Goal: Task Accomplishment & Management: Use online tool/utility

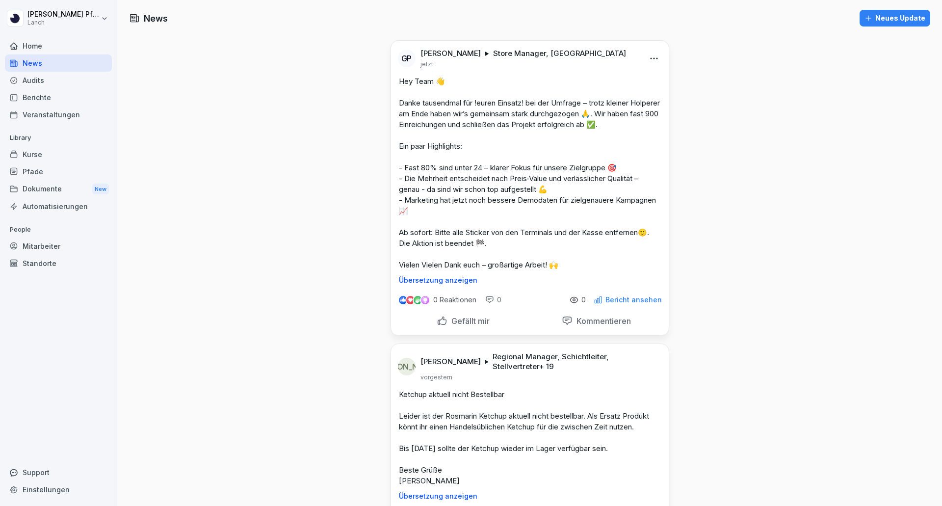
click at [32, 48] on div "Home" at bounding box center [58, 45] width 107 height 17
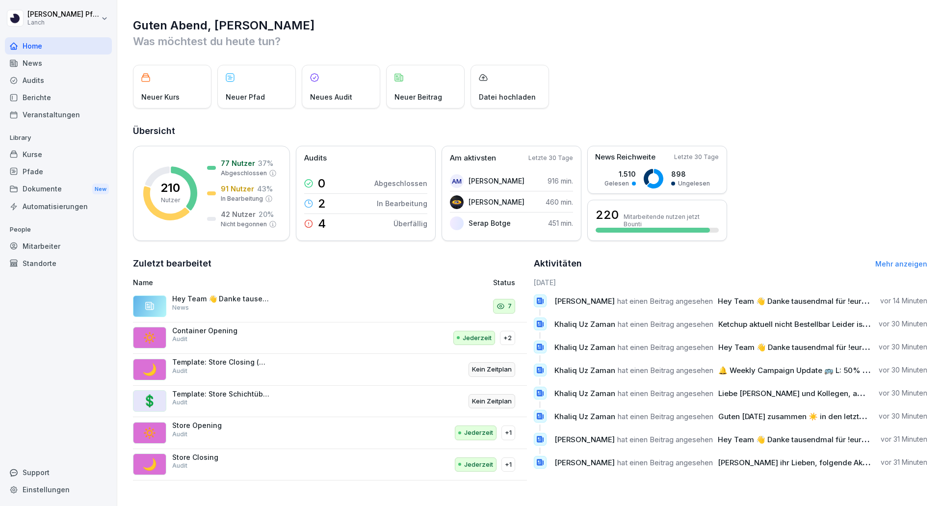
click at [28, 247] on div "Mitarbeiter" at bounding box center [58, 245] width 107 height 17
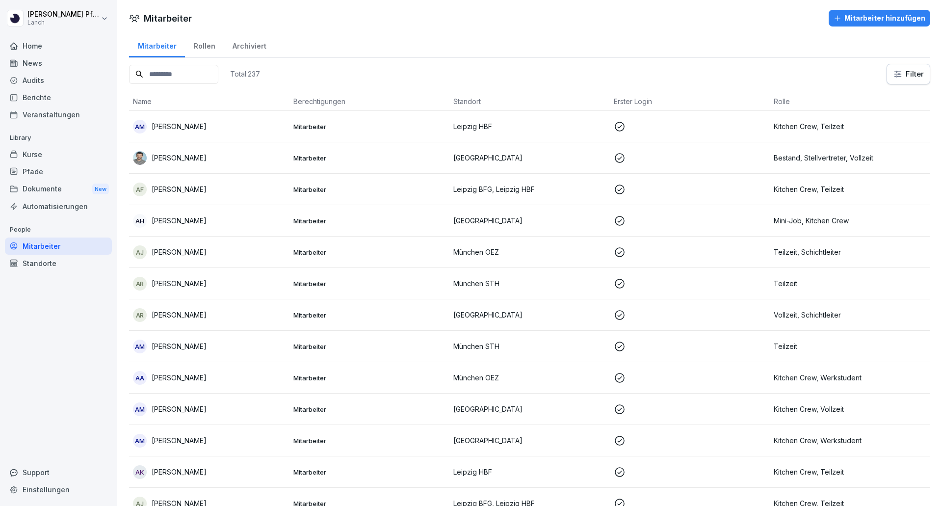
click at [211, 51] on div "Rollen" at bounding box center [204, 44] width 39 height 25
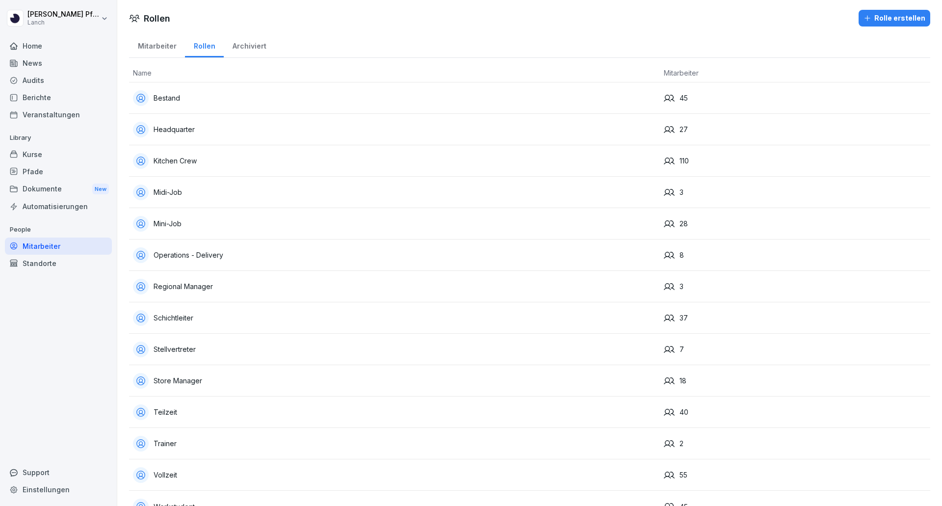
click at [151, 51] on div "Mitarbeiter" at bounding box center [157, 44] width 56 height 25
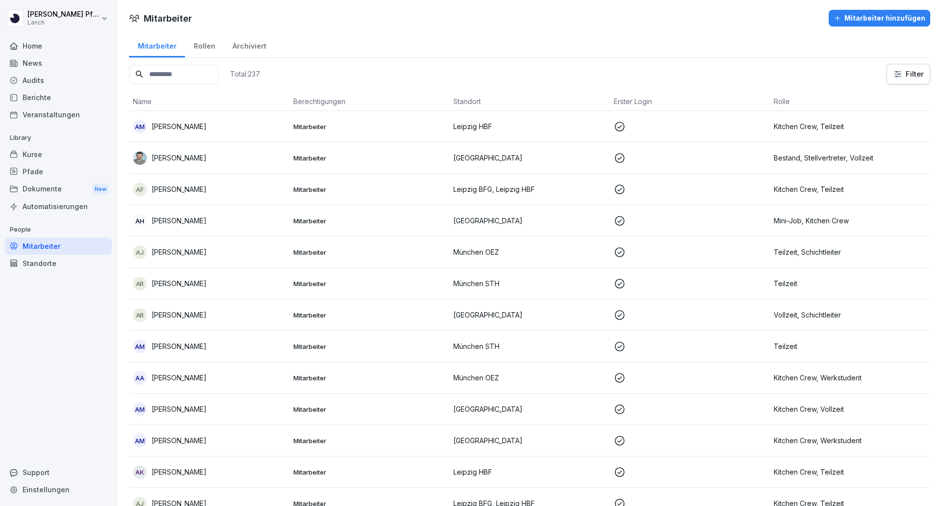
click at [898, 76] on html "[PERSON_NAME] Lanch Home News Audits Berichte Veranstaltungen Library Kurse Pfa…" at bounding box center [471, 253] width 942 height 506
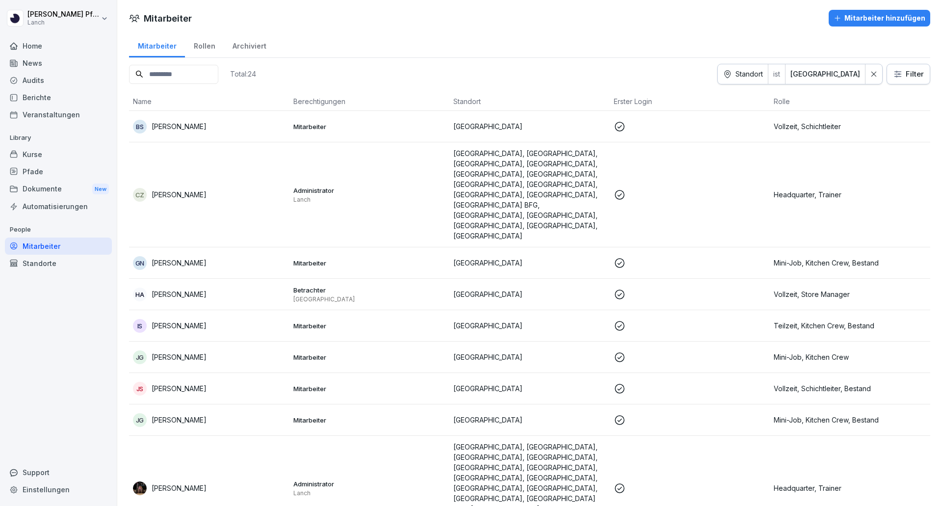
click at [20, 49] on div "Home" at bounding box center [58, 45] width 107 height 17
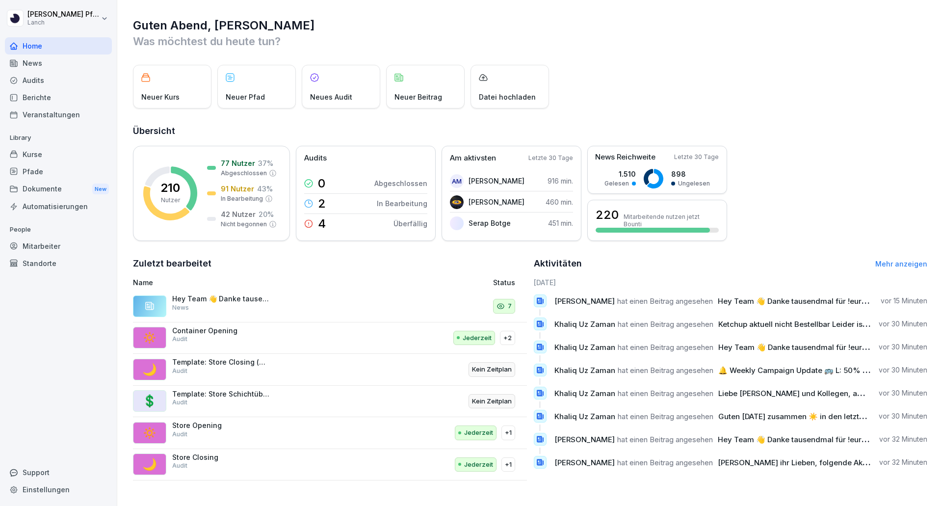
click at [35, 95] on div "Berichte" at bounding box center [58, 97] width 107 height 17
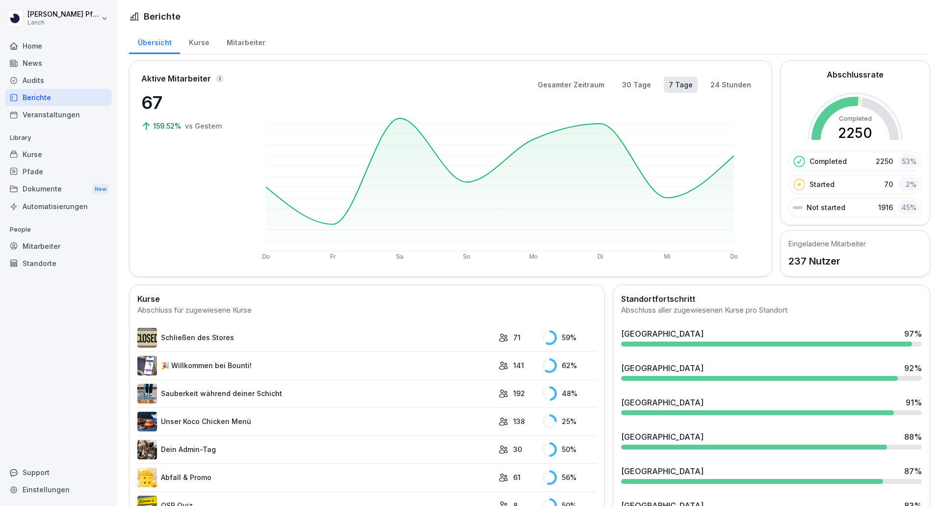
click at [232, 41] on div "Mitarbeiter" at bounding box center [246, 41] width 56 height 25
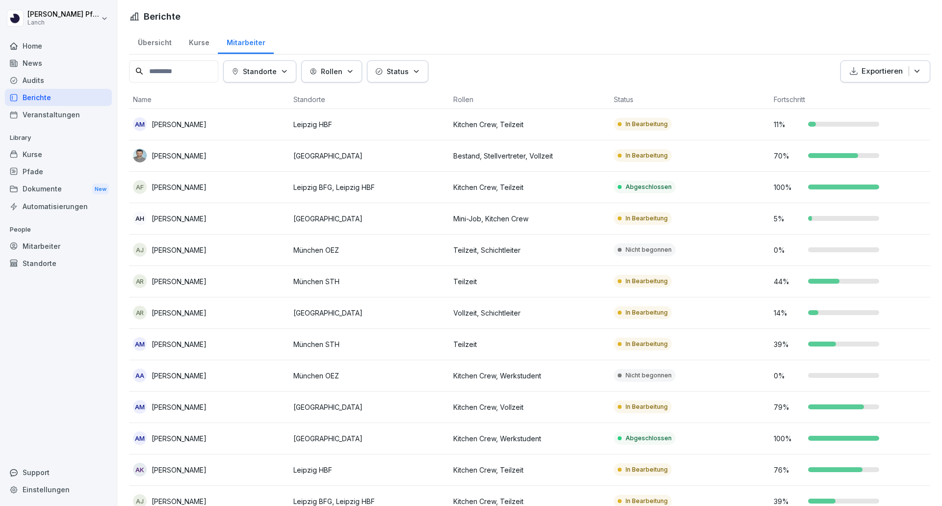
click at [260, 68] on p "Standorte" at bounding box center [260, 71] width 34 height 10
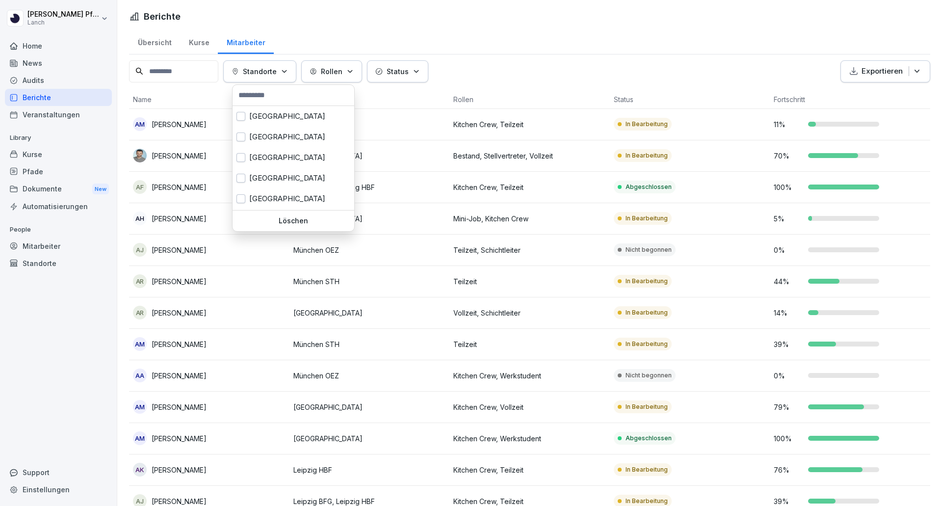
scroll to position [123, 0]
click at [264, 102] on input "text" at bounding box center [293, 95] width 116 height 15
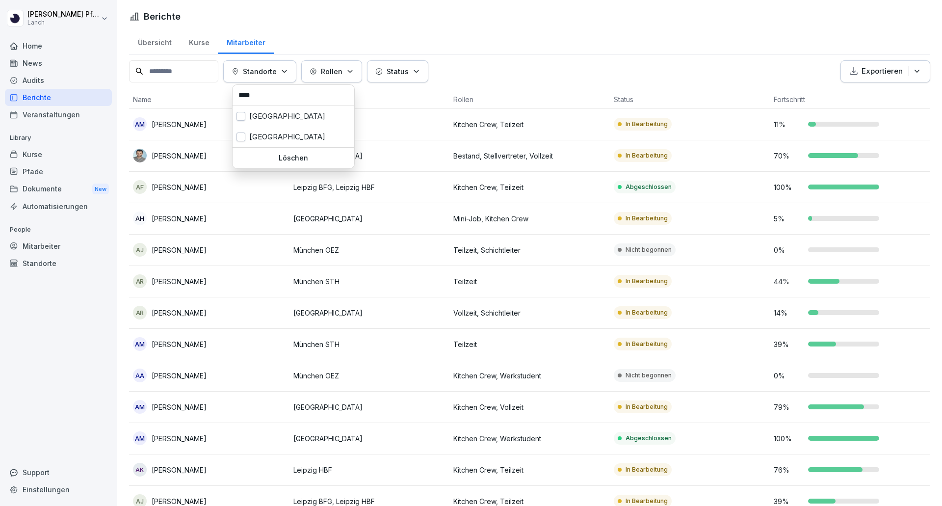
type input "****"
click at [259, 141] on div "[GEOGRAPHIC_DATA]" at bounding box center [293, 137] width 122 height 21
click at [868, 64] on button "Exportieren" at bounding box center [885, 71] width 90 height 22
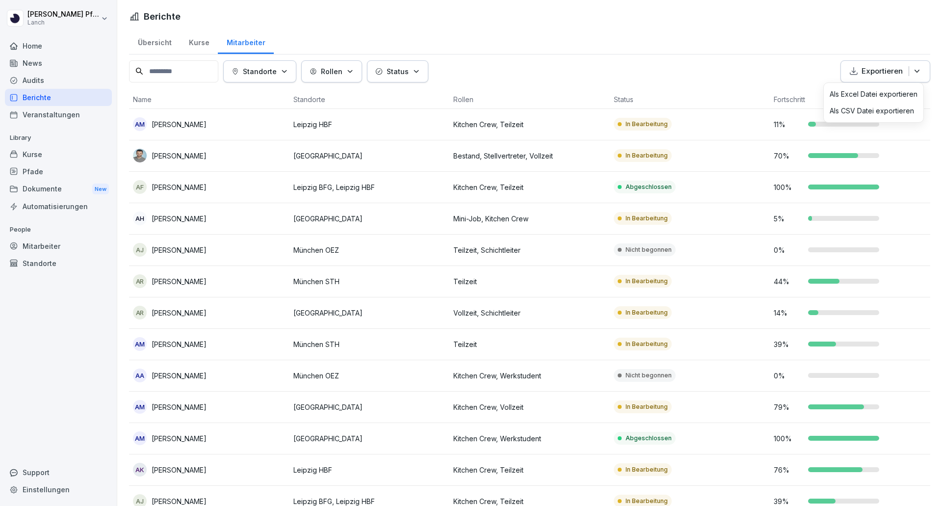
click at [848, 91] on p "Als Excel Datei exportieren" at bounding box center [873, 94] width 88 height 9
click at [276, 78] on button "Standorte" at bounding box center [259, 71] width 73 height 22
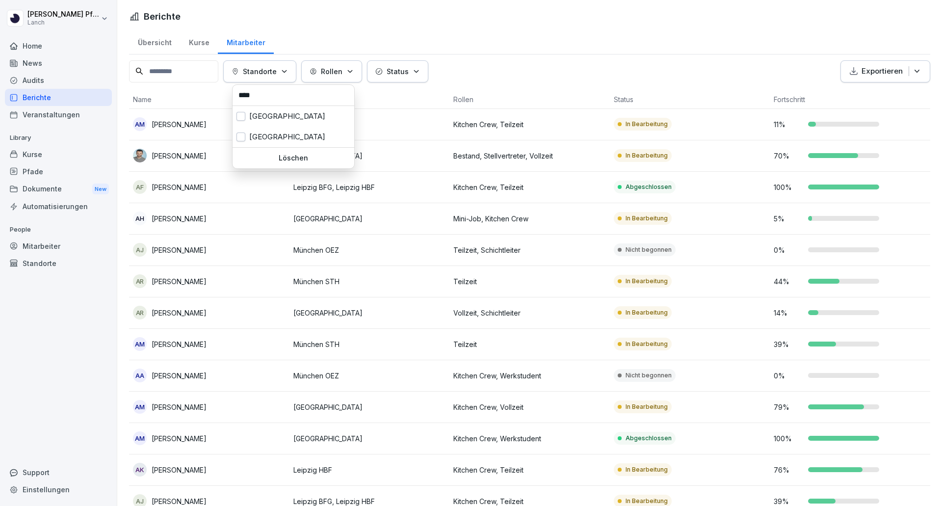
click at [272, 99] on input "****" at bounding box center [293, 95] width 116 height 15
click at [242, 135] on button "button" at bounding box center [240, 136] width 9 height 9
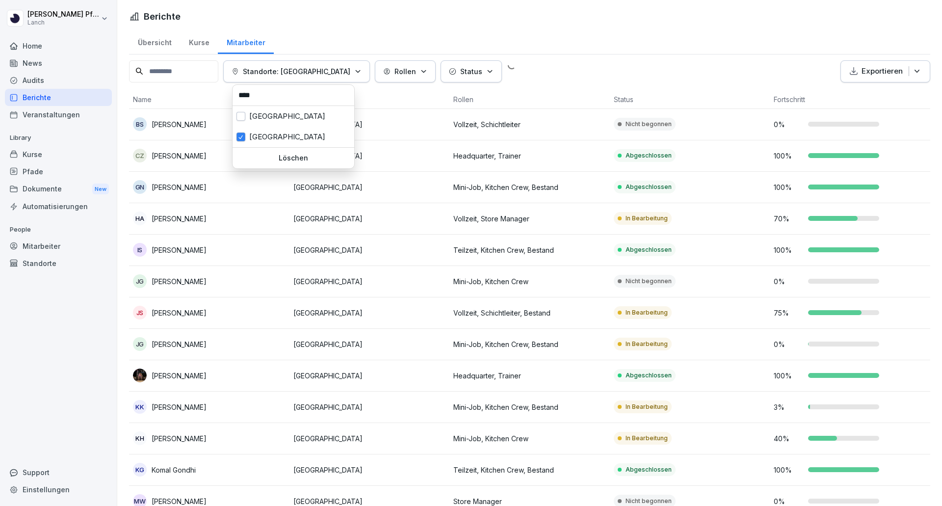
click at [596, 37] on html "[PERSON_NAME] Lanch Home News Audits Berichte Veranstaltungen Library Kurse Pfa…" at bounding box center [471, 253] width 942 height 506
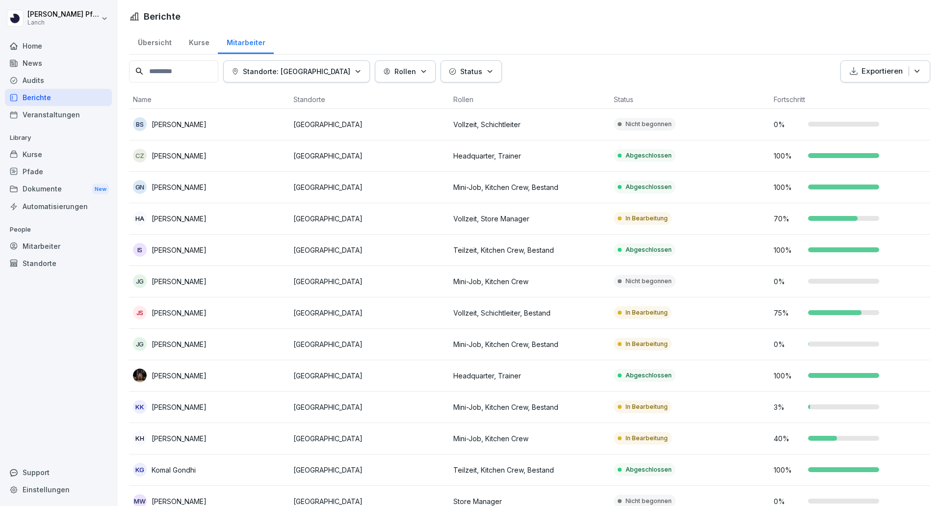
click at [860, 77] on button "Exportieren" at bounding box center [885, 71] width 90 height 22
click at [845, 92] on p "Als Excel Datei exportieren" at bounding box center [873, 94] width 88 height 9
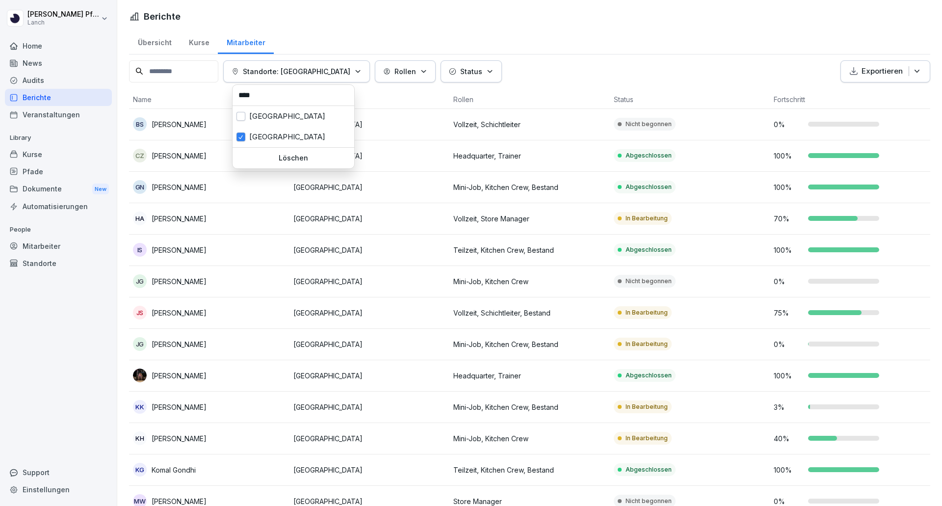
click at [335, 71] on button "Standorte: [GEOGRAPHIC_DATA]" at bounding box center [296, 71] width 147 height 22
click at [279, 146] on div "[GEOGRAPHIC_DATA]" at bounding box center [293, 137] width 122 height 21
click at [273, 133] on div "[GEOGRAPHIC_DATA]" at bounding box center [293, 137] width 122 height 21
click at [268, 137] on div "[GEOGRAPHIC_DATA]" at bounding box center [293, 137] width 122 height 21
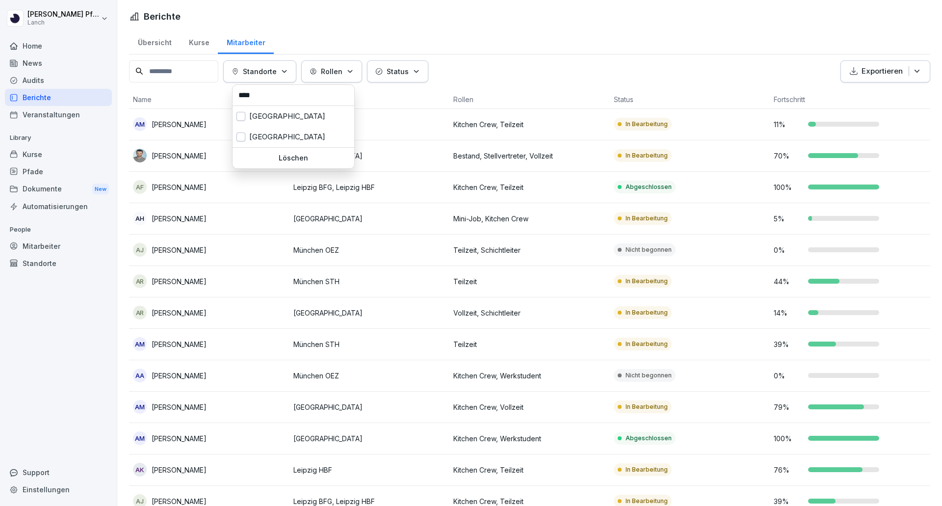
click at [280, 156] on p "Löschen" at bounding box center [293, 157] width 114 height 9
click at [274, 76] on p "Standorte" at bounding box center [260, 71] width 34 height 10
click at [271, 100] on input "****" at bounding box center [293, 95] width 116 height 15
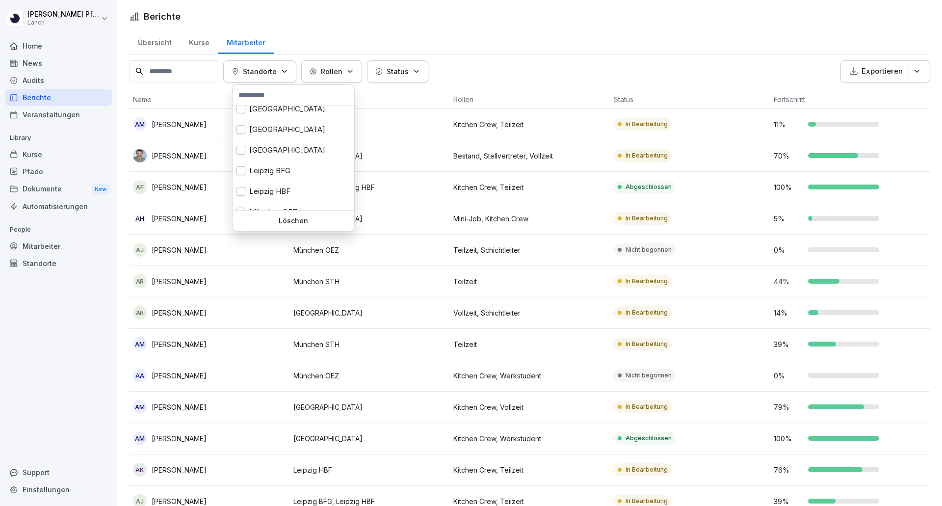
scroll to position [169, 0]
click at [266, 97] on input "text" at bounding box center [293, 95] width 116 height 15
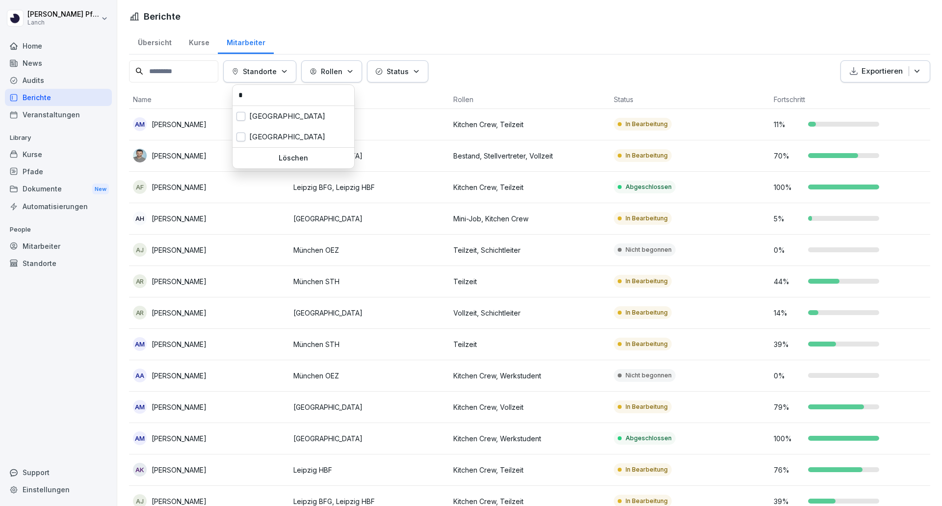
scroll to position [0, 0]
type input "******"
click at [259, 123] on div "[GEOGRAPHIC_DATA]" at bounding box center [293, 116] width 122 height 21
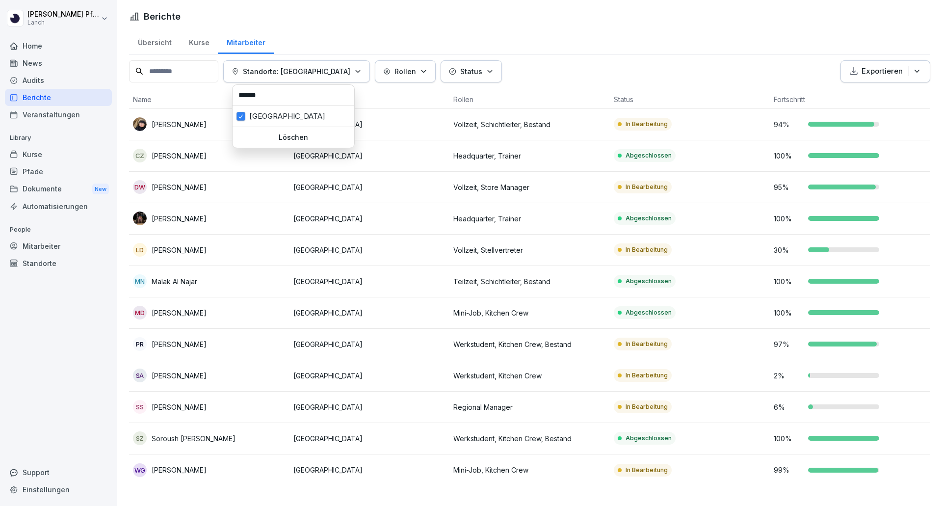
click at [533, 61] on html "[PERSON_NAME] Lanch Home News Audits Berichte Veranstaltungen Library Kurse Pfa…" at bounding box center [471, 253] width 942 height 506
click at [886, 64] on button "Exportieren" at bounding box center [885, 71] width 90 height 22
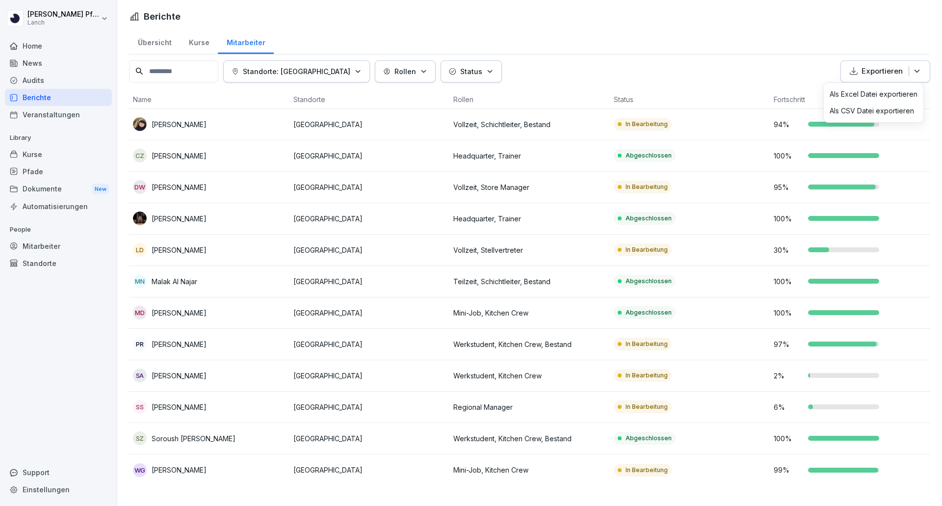
click at [863, 89] on div "Als Excel Datei exportieren" at bounding box center [873, 94] width 100 height 17
